Goal: Entertainment & Leisure: Consume media (video, audio)

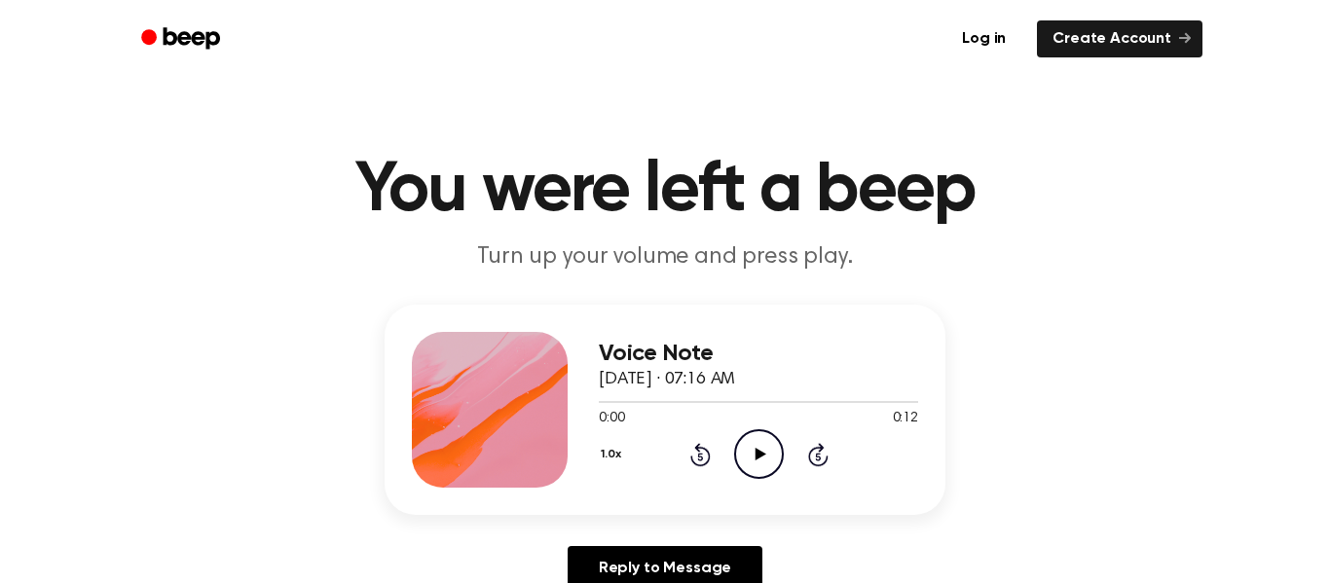
click at [769, 461] on icon "Play Audio" at bounding box center [759, 454] width 50 height 50
click at [794, 450] on div "1.0x Rewind 5 seconds Play Audio Skip 5 seconds" at bounding box center [758, 454] width 319 height 50
click at [737, 453] on icon "Play Audio" at bounding box center [759, 454] width 50 height 50
click at [766, 437] on icon "Play Audio" at bounding box center [759, 454] width 50 height 50
click at [776, 461] on icon "Play Audio" at bounding box center [759, 454] width 50 height 50
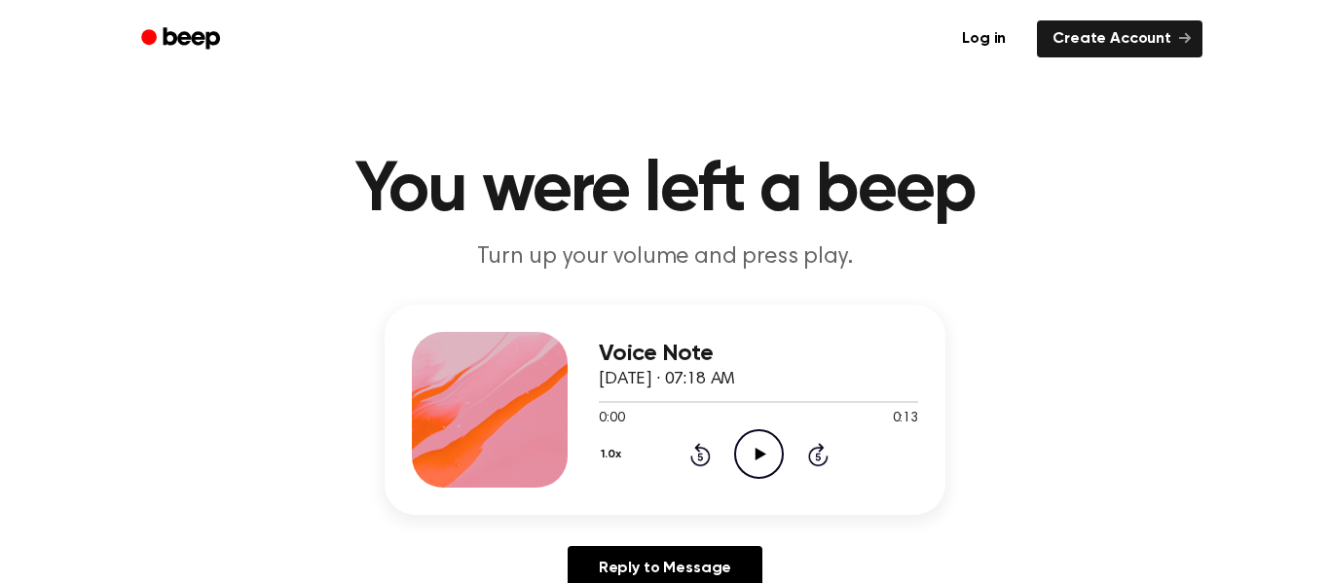
click at [767, 465] on icon "Play Audio" at bounding box center [759, 454] width 50 height 50
click at [768, 460] on icon "Play Audio" at bounding box center [759, 454] width 50 height 50
click at [765, 451] on icon "Play Audio" at bounding box center [759, 454] width 50 height 50
click at [771, 463] on icon "Play Audio" at bounding box center [759, 454] width 50 height 50
click at [771, 463] on icon "Pause Audio" at bounding box center [759, 454] width 50 height 50
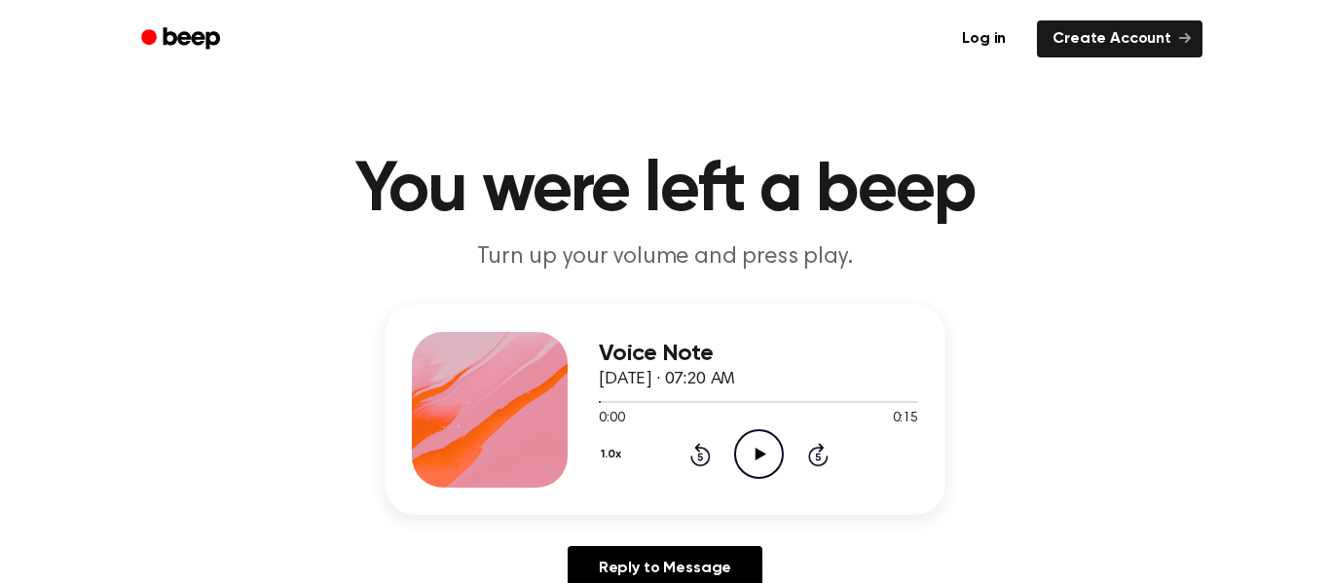
click at [771, 463] on icon "Play Audio" at bounding box center [759, 454] width 50 height 50
click at [744, 439] on icon "Play Audio" at bounding box center [759, 454] width 50 height 50
click at [742, 468] on icon "Play Audio" at bounding box center [759, 454] width 50 height 50
click at [769, 457] on icon "Play Audio" at bounding box center [759, 454] width 50 height 50
click at [752, 464] on icon "Play Audio" at bounding box center [759, 454] width 50 height 50
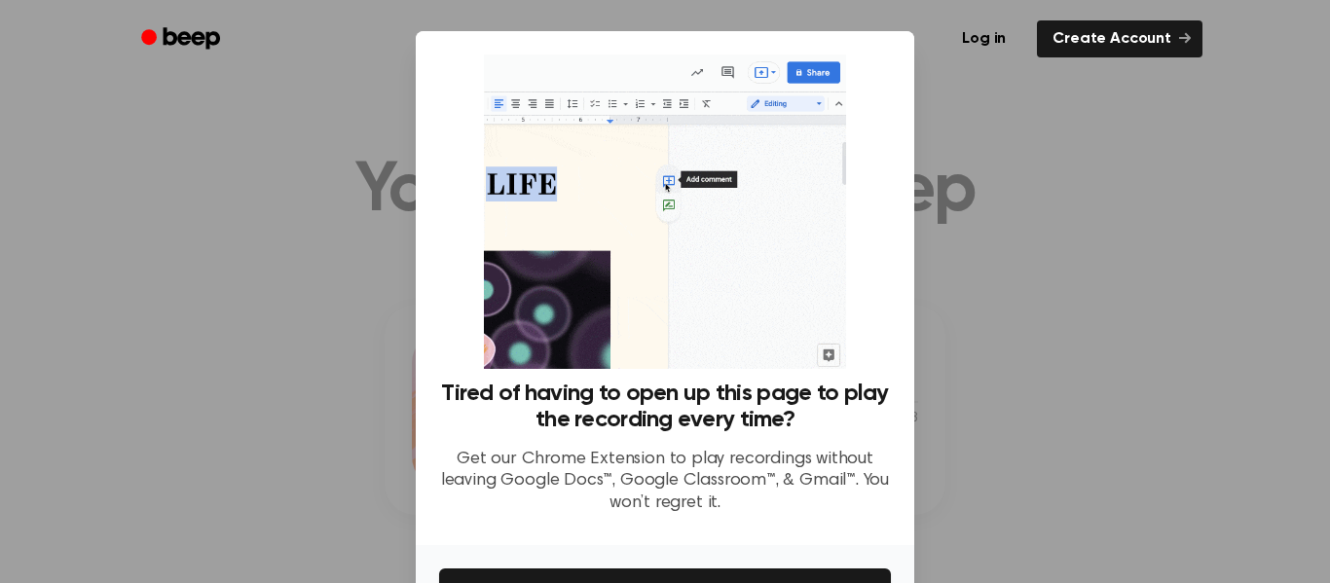
click at [1046, 95] on div at bounding box center [665, 291] width 1330 height 583
click at [1056, 434] on div at bounding box center [665, 291] width 1330 height 583
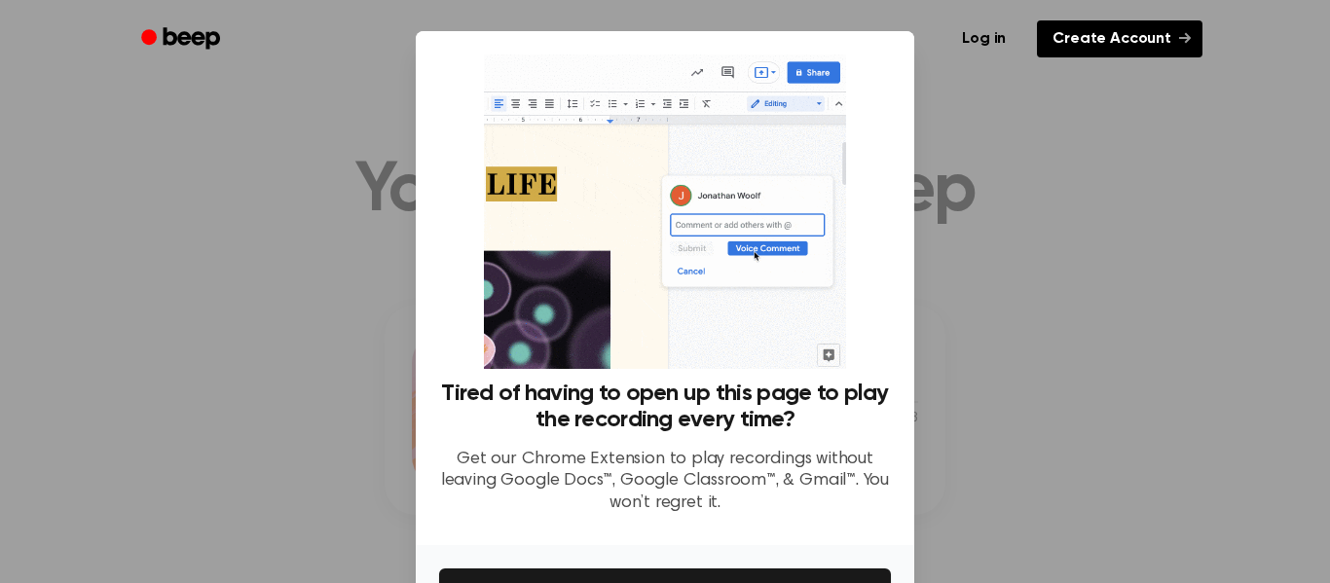
click at [1177, 32] on link "Create Account" at bounding box center [1120, 38] width 166 height 37
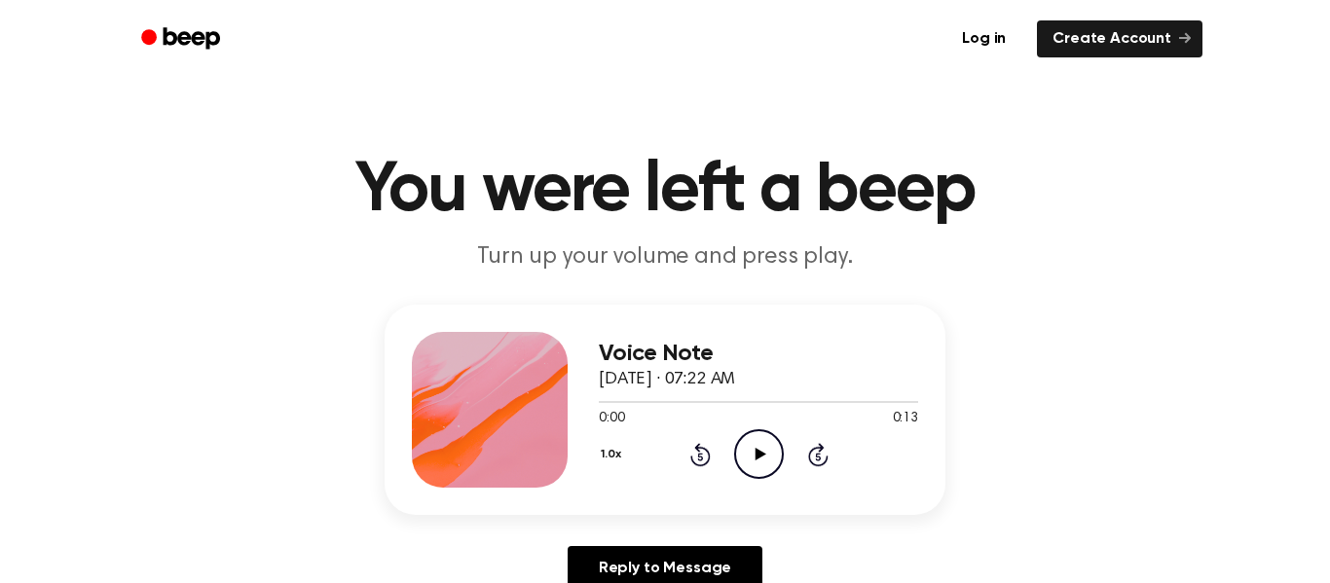
click at [775, 462] on icon "Play Audio" at bounding box center [759, 454] width 50 height 50
